Goal: Check status: Check status

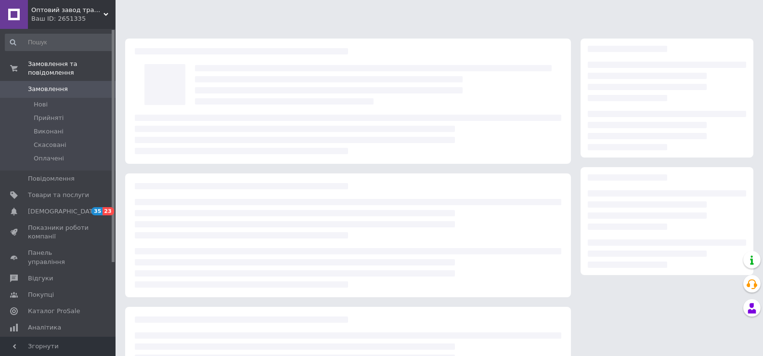
click at [54, 85] on span "Замовлення" at bounding box center [48, 89] width 40 height 9
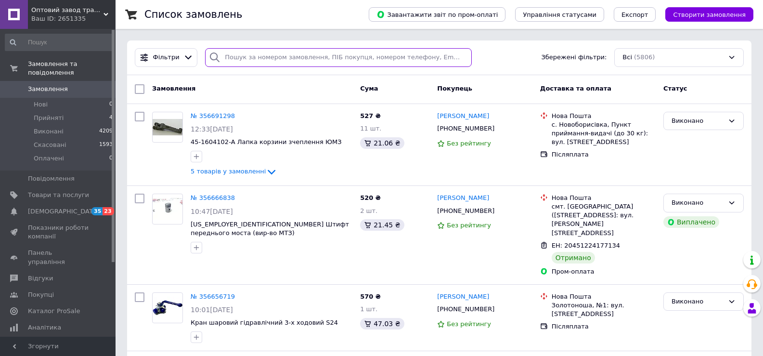
click at [232, 59] on input "search" at bounding box center [338, 57] width 266 height 19
paste input "0978063841"
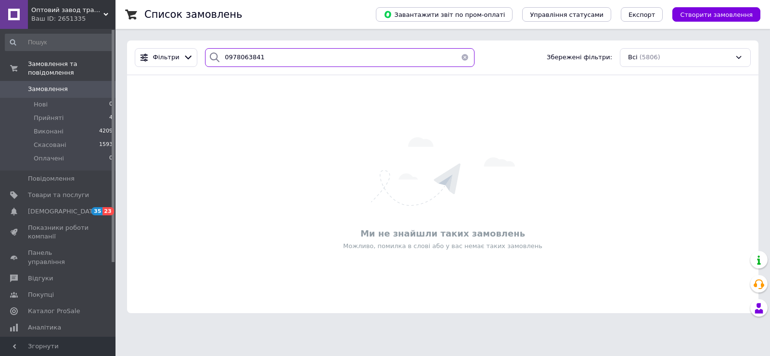
click at [154, 25] on div "Список замовлень Завантажити звіт по пром-оплаті Управління статусами Експорт С…" at bounding box center [442, 162] width 654 height 324
paste input "722539"
type input "0978722"
